Goal: Task Accomplishment & Management: Complete application form

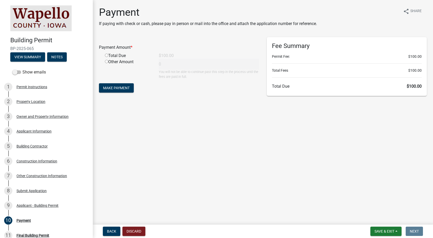
click at [107, 56] on input "radio" at bounding box center [106, 55] width 3 height 3
radio input "true"
type input "100"
click at [114, 85] on button "Make Payment" at bounding box center [116, 87] width 35 height 9
